Goal: Task Accomplishment & Management: Manage account settings

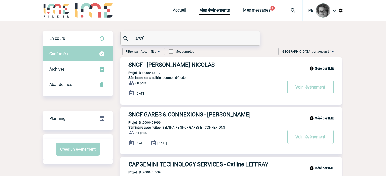
drag, startPoint x: 147, startPoint y: 40, endPoint x: 118, endPoint y: 38, distance: 29.0
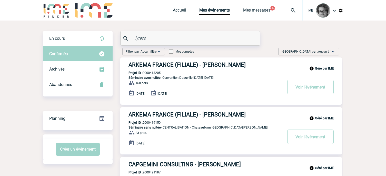
type input "lyreco"
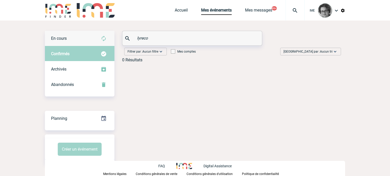
click at [50, 38] on div "En cours" at bounding box center [79, 38] width 69 height 15
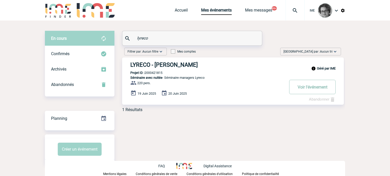
click at [311, 89] on button "Voir l'événement" at bounding box center [312, 87] width 46 height 14
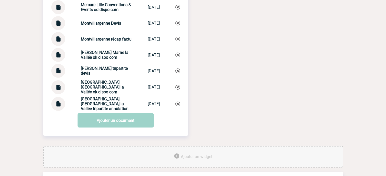
scroll to position [795, 0]
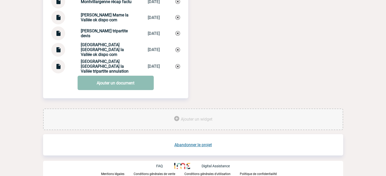
click at [112, 86] on link "Ajouter un document" at bounding box center [115, 83] width 76 height 14
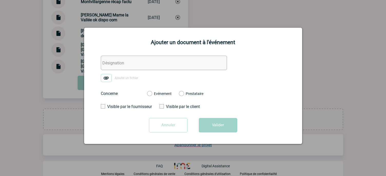
click at [124, 66] on input "text" at bounding box center [164, 63] width 126 height 14
type input "Echange satisfaction Client"
click at [152, 94] on label "Evénement" at bounding box center [149, 94] width 5 height 5
click at [0, 0] on input "Evénement" at bounding box center [0, 0] width 0 height 0
click at [106, 79] on img at bounding box center [106, 78] width 11 height 8
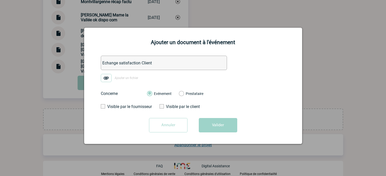
click at [0, 0] on input "Ajouter un fichier" at bounding box center [0, 0] width 0 height 0
click at [214, 124] on button "Valider" at bounding box center [218, 125] width 38 height 14
